Goal: Task Accomplishment & Management: Use online tool/utility

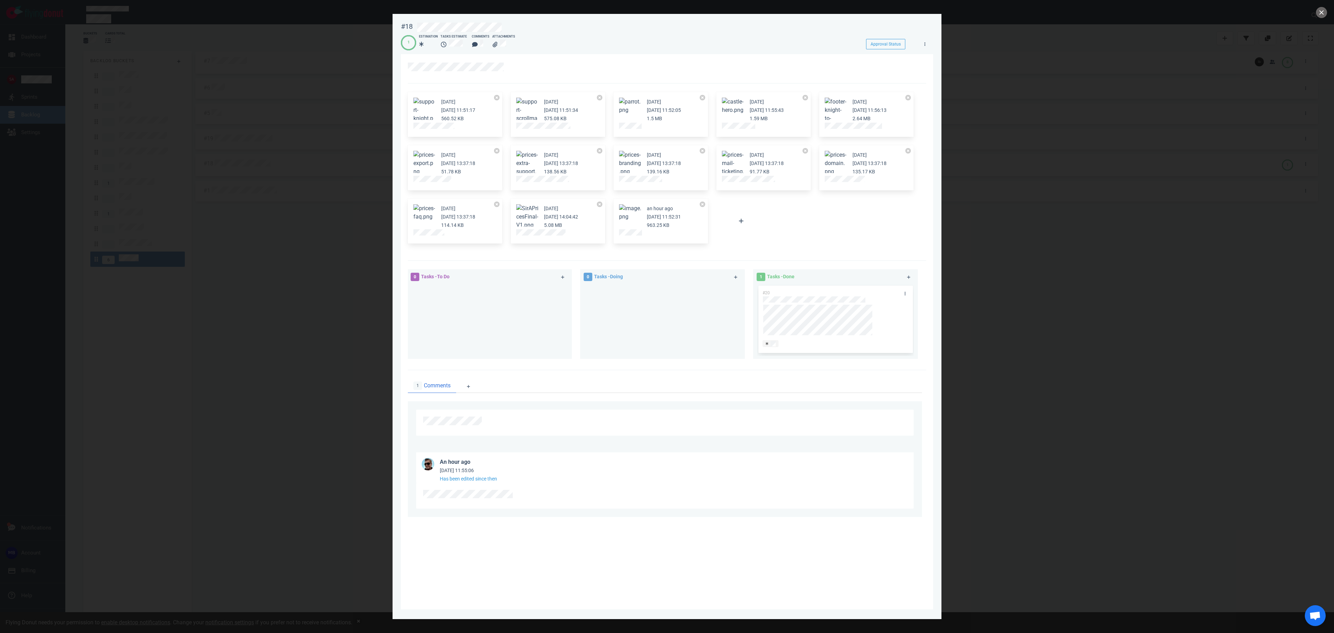
click at [213, 423] on div at bounding box center [667, 316] width 1334 height 633
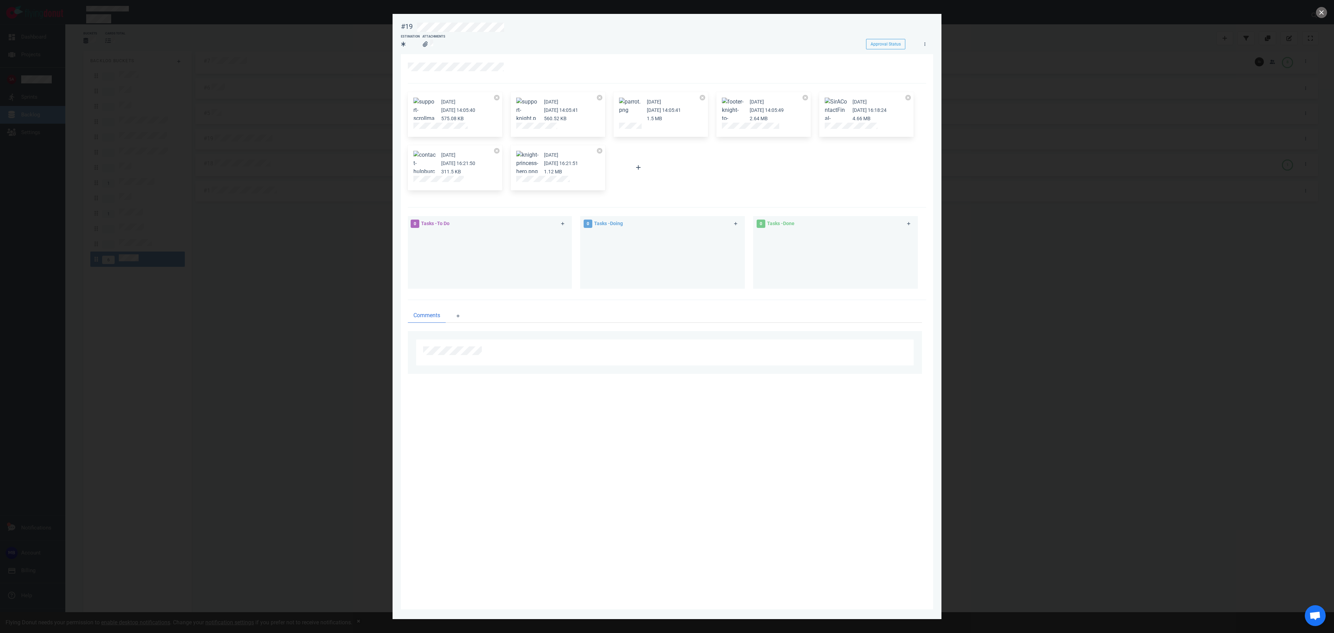
click at [311, 293] on div at bounding box center [667, 316] width 1334 height 633
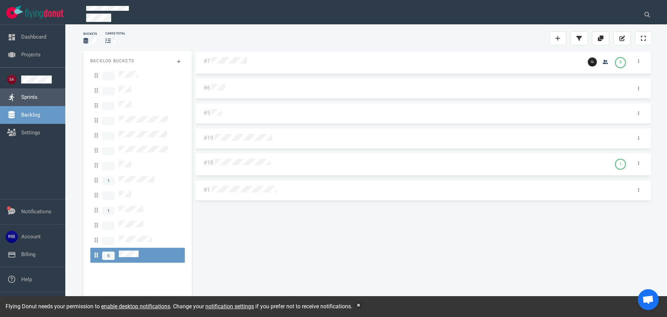
click at [28, 94] on link "Sprints" at bounding box center [29, 97] width 16 height 6
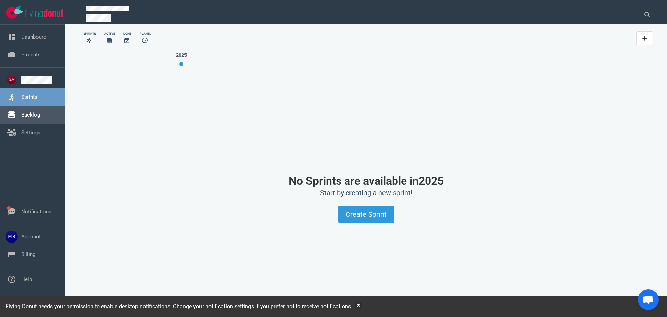
click at [31, 114] on link "Backlog" at bounding box center [30, 115] width 19 height 6
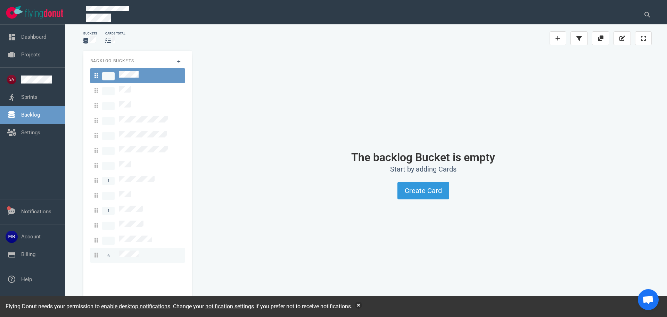
click at [125, 250] on span "6" at bounding box center [117, 254] width 44 height 9
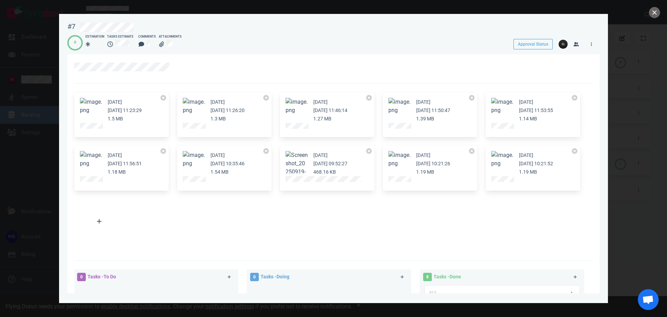
click at [660, 9] on div at bounding box center [333, 158] width 667 height 317
click at [654, 14] on button "close" at bounding box center [654, 12] width 11 height 11
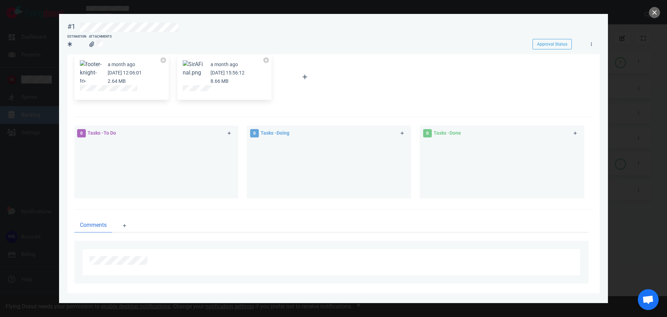
scroll to position [157, 0]
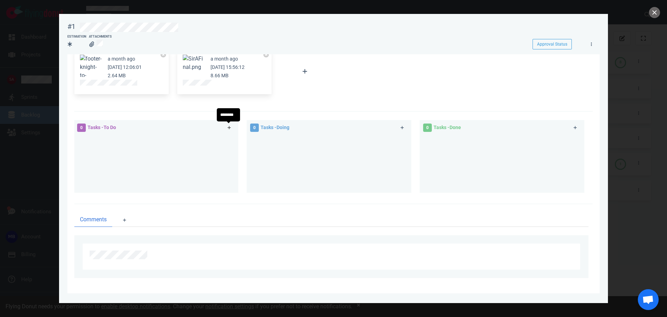
click at [228, 128] on icon at bounding box center [230, 127] width 4 height 4
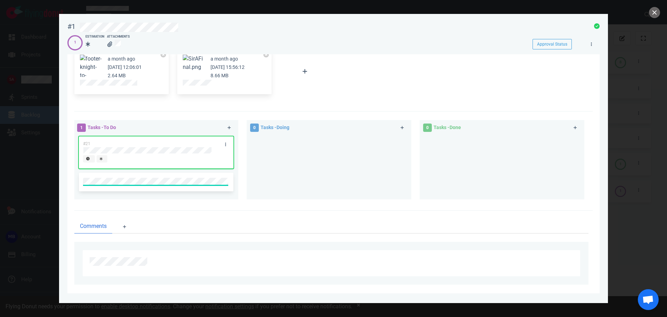
click at [372, 85] on div "a month ago [DATE] 12:05:48 13.73 KB a month ago [DATE] 12:05:48 6.82 KB a mont…" at bounding box center [331, 15] width 523 height 168
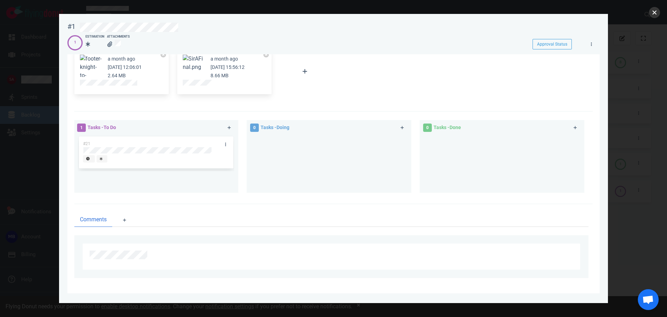
click at [654, 12] on button "close" at bounding box center [654, 12] width 11 height 11
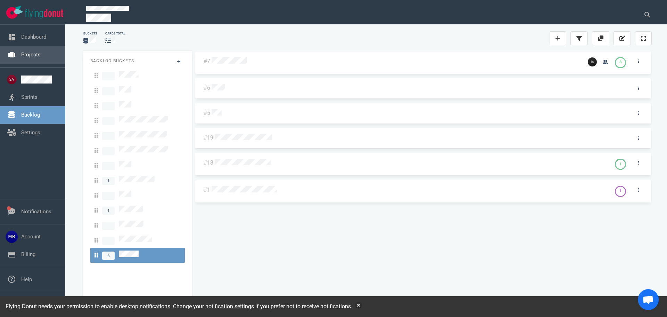
click at [37, 58] on link "Projects" at bounding box center [30, 54] width 19 height 6
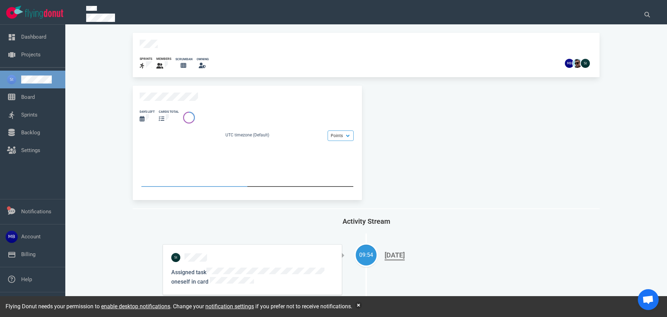
click at [182, 90] on div "days left cards total Points Hours UTC timezone (Default)" at bounding box center [247, 142] width 229 height 114
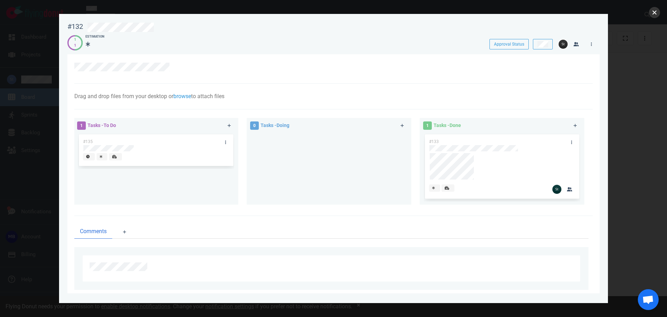
click at [659, 13] on button "close" at bounding box center [654, 12] width 11 height 11
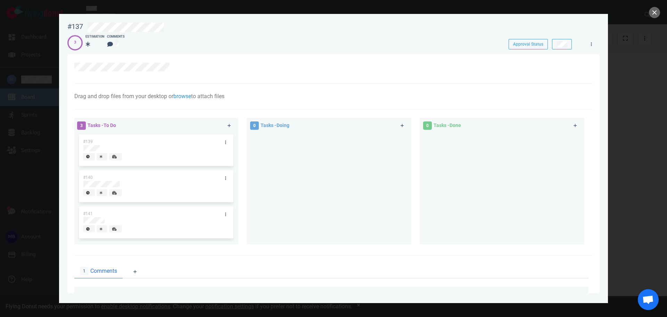
click at [29, 147] on div at bounding box center [333, 158] width 667 height 317
click at [26, 172] on div at bounding box center [333, 158] width 667 height 317
drag, startPoint x: 36, startPoint y: 53, endPoint x: 40, endPoint y: 55, distance: 4.1
click at [37, 54] on div at bounding box center [333, 158] width 667 height 317
click at [664, 10] on div at bounding box center [333, 158] width 667 height 317
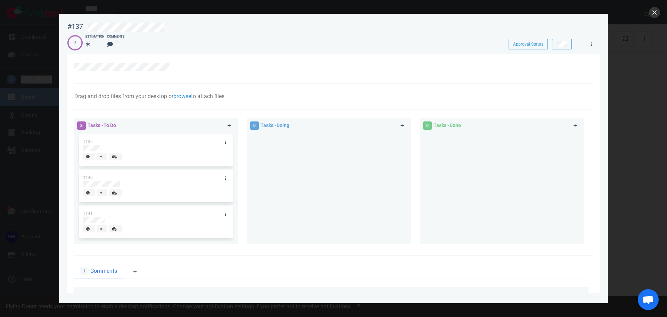
click at [660, 14] on div at bounding box center [333, 158] width 667 height 317
click at [659, 14] on button "close" at bounding box center [654, 12] width 11 height 11
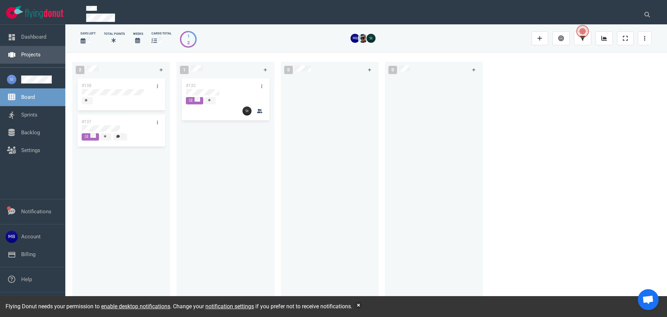
click at [34, 53] on link "Projects" at bounding box center [30, 54] width 19 height 6
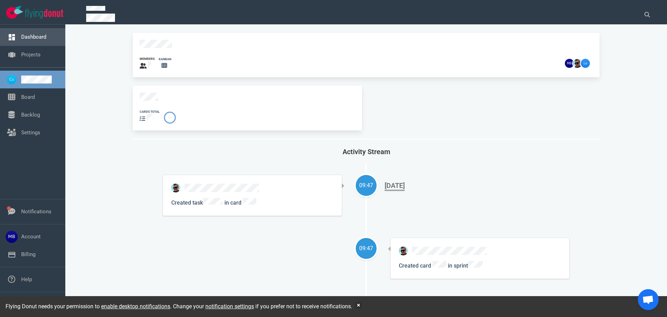
click at [27, 40] on link "Dashboard" at bounding box center [33, 37] width 25 height 6
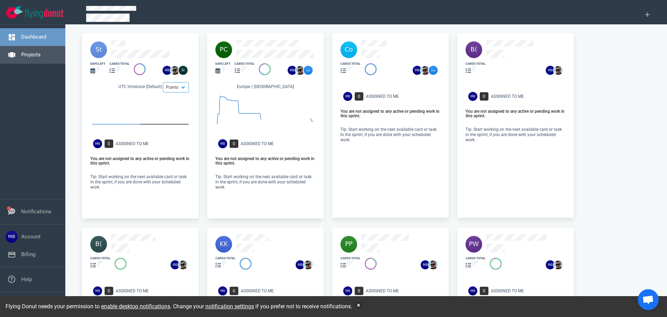
click at [23, 55] on link "Projects" at bounding box center [30, 54] width 19 height 6
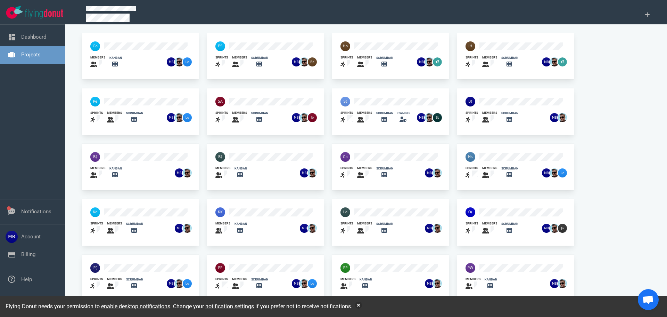
click at [354, 101] on div at bounding box center [345, 101] width 18 height 18
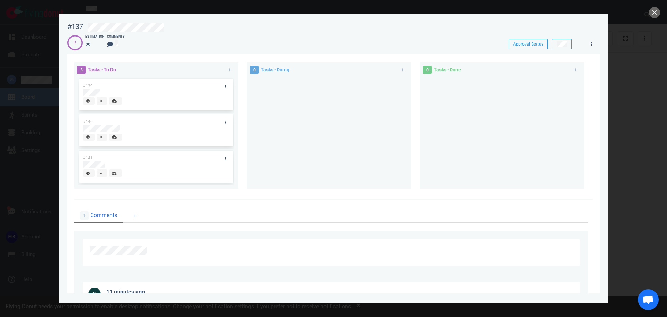
scroll to position [130, 0]
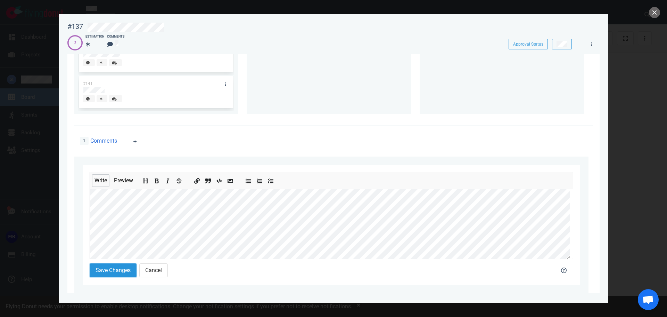
click at [116, 265] on button "Save Changes" at bounding box center [113, 270] width 47 height 14
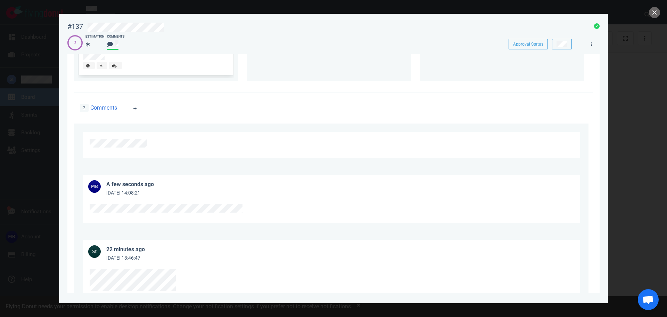
scroll to position [195, 0]
